Goal: Information Seeking & Learning: Learn about a topic

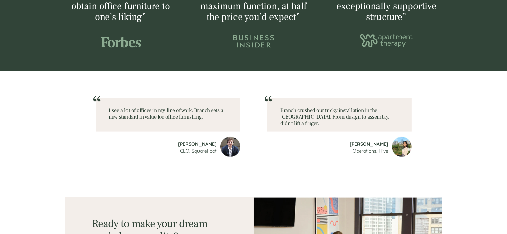
scroll to position [929, 0]
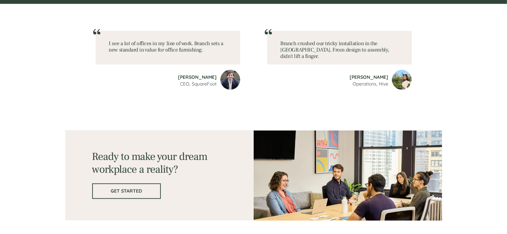
click at [124, 196] on link "GET STARTED" at bounding box center [126, 191] width 69 height 15
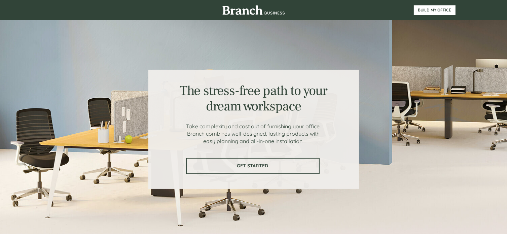
click at [258, 163] on span "GET STARTED" at bounding box center [253, 166] width 132 height 6
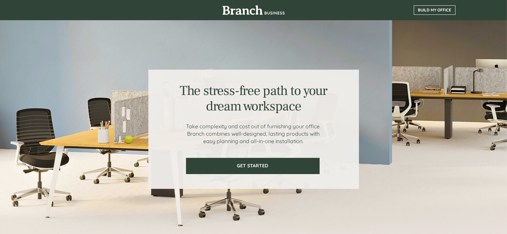
click at [432, 9] on span "BUILD MY OFFICE" at bounding box center [435, 10] width 41 height 5
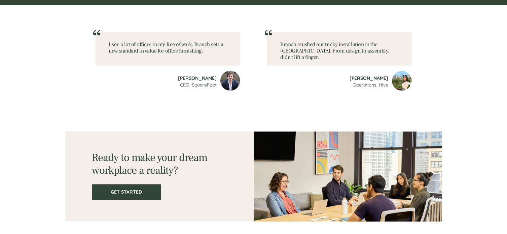
scroll to position [929, 0]
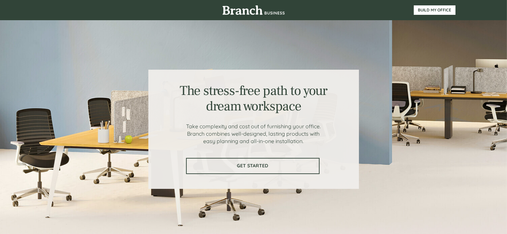
click at [227, 166] on span "GET STARTED" at bounding box center [253, 166] width 132 height 6
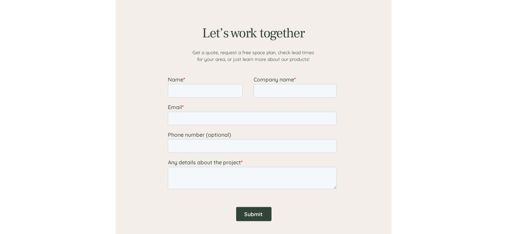
scroll to position [554, 0]
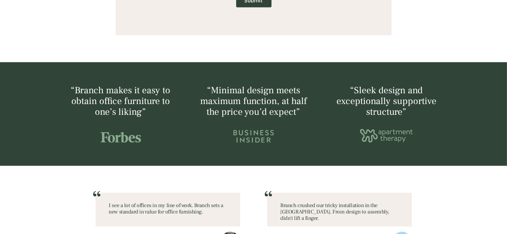
click at [247, 105] on span "“Minimal design meets maximum function, at half the price you’d expect”" at bounding box center [253, 101] width 107 height 34
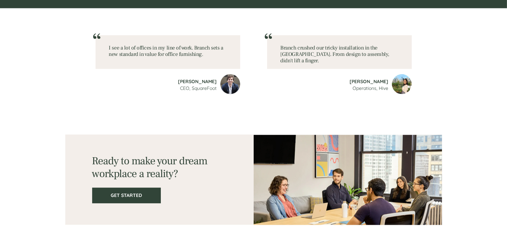
click at [229, 85] on img at bounding box center [230, 84] width 20 height 20
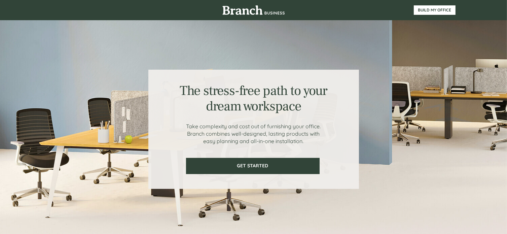
click at [245, 4] on div at bounding box center [254, 10] width 404 height 20
